Goal: Find specific page/section: Find specific page/section

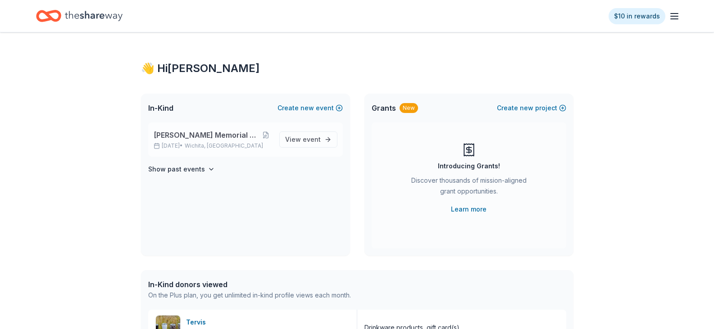
click at [170, 135] on span "[PERSON_NAME] Memorial Golf Tournament" at bounding box center [207, 135] width 106 height 11
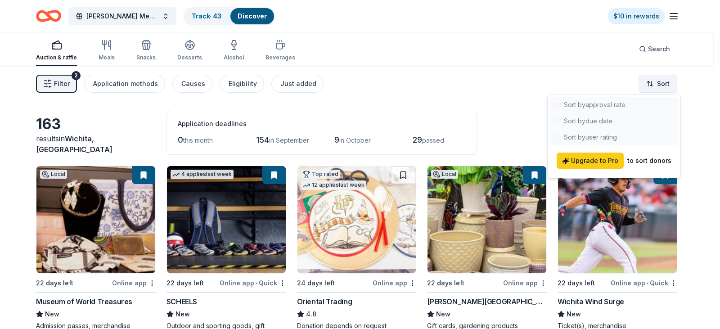
click at [653, 85] on html "[PERSON_NAME] Memorial Golf Tournament Track · 43 Discover $10 in rewards Aucti…" at bounding box center [360, 164] width 720 height 329
click at [475, 15] on html "[PERSON_NAME] Memorial Golf Tournament Track · 43 Discover $10 in rewards Aucti…" at bounding box center [360, 164] width 720 height 329
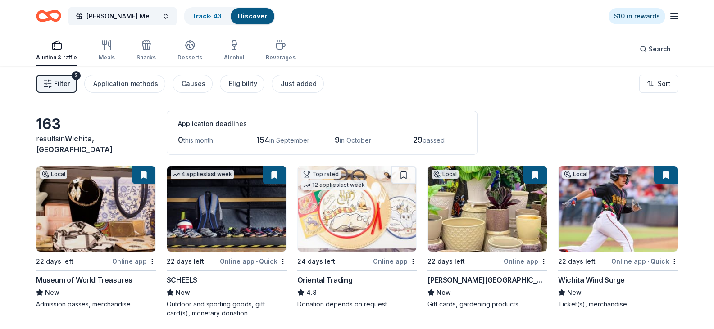
click at [248, 15] on link "Discover" at bounding box center [252, 16] width 29 height 8
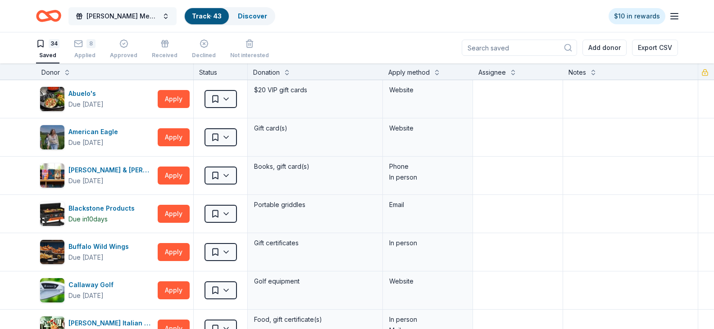
click at [102, 15] on span "[PERSON_NAME] Memorial Golf Tournament" at bounding box center [122, 16] width 72 height 11
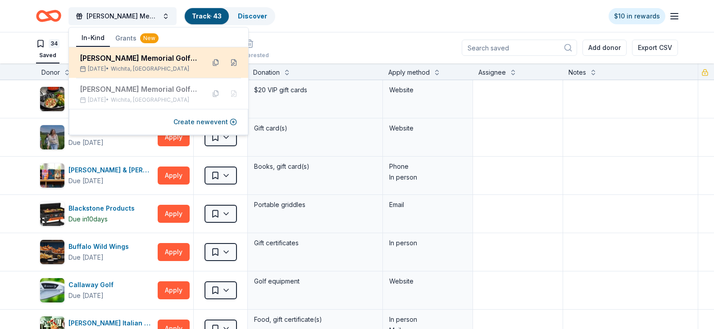
click at [113, 56] on div "[PERSON_NAME] Memorial Golf Tournament" at bounding box center [139, 58] width 118 height 11
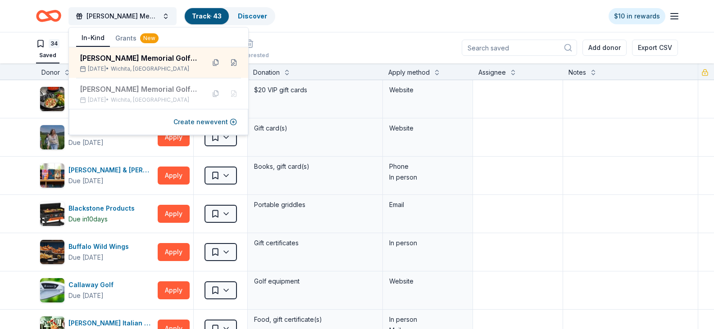
click at [288, 24] on div "[PERSON_NAME] Memorial Golf Tournament Track · 43 Discover $10 in rewards" at bounding box center [357, 15] width 642 height 21
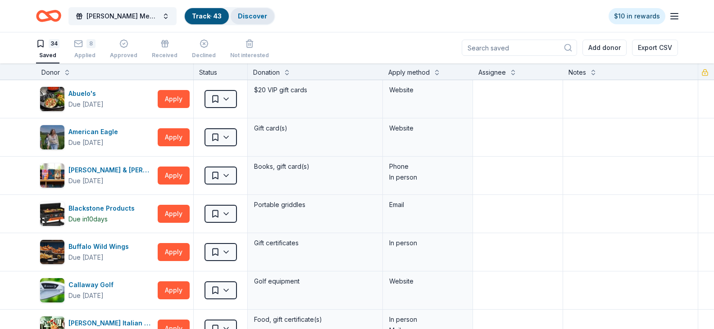
click at [256, 17] on link "Discover" at bounding box center [252, 16] width 29 height 8
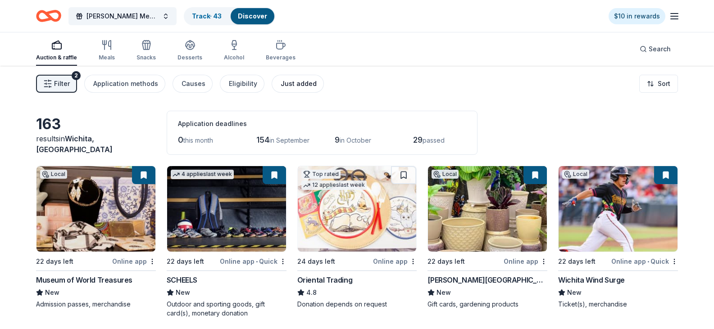
click at [280, 85] on div "Just added" at bounding box center [298, 83] width 36 height 11
